Goal: Check status: Check status

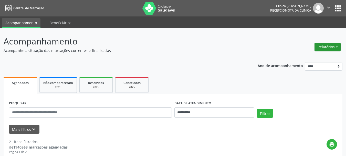
click at [327, 48] on button "Relatórios" at bounding box center [328, 47] width 26 height 9
click at [299, 59] on link "Agendamentos" at bounding box center [313, 57] width 55 height 7
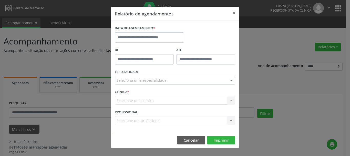
drag, startPoint x: 233, startPoint y: 13, endPoint x: 242, endPoint y: 54, distance: 42.0
click at [233, 14] on button "×" at bounding box center [234, 13] width 10 height 13
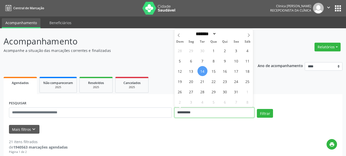
drag, startPoint x: 213, startPoint y: 112, endPoint x: 103, endPoint y: 105, distance: 110.0
click at [112, 108] on div "**********" at bounding box center [173, 110] width 331 height 22
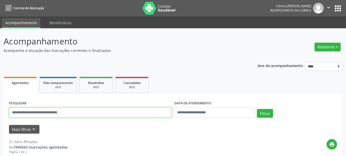
click at [55, 114] on input "text" at bounding box center [90, 112] width 163 height 10
type input "**********"
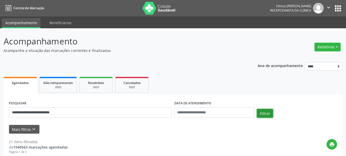
drag, startPoint x: 268, startPoint y: 113, endPoint x: 274, endPoint y: 93, distance: 20.2
click at [268, 112] on button "Filtrar" at bounding box center [265, 113] width 16 height 9
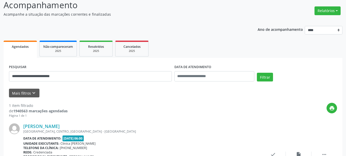
scroll to position [85, 0]
